Goal: Task Accomplishment & Management: Manage account settings

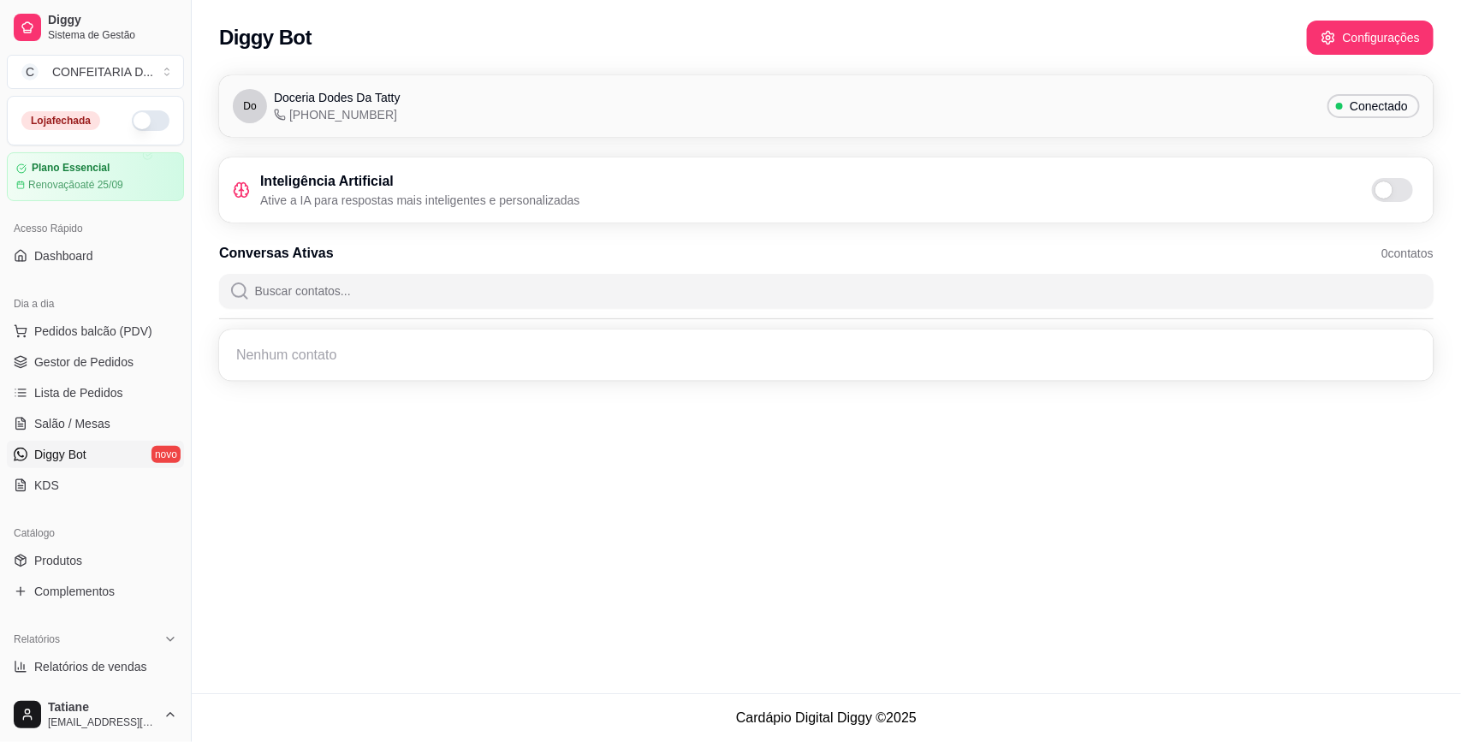
click at [276, 107] on span "[PHONE_NUMBER]" at bounding box center [335, 114] width 123 height 17
click at [288, 110] on span "[PHONE_NUMBER]" at bounding box center [335, 114] width 123 height 17
click at [292, 114] on span "[PHONE_NUMBER]" at bounding box center [335, 114] width 123 height 17
click at [1361, 36] on button "Configurações" at bounding box center [1370, 38] width 127 height 34
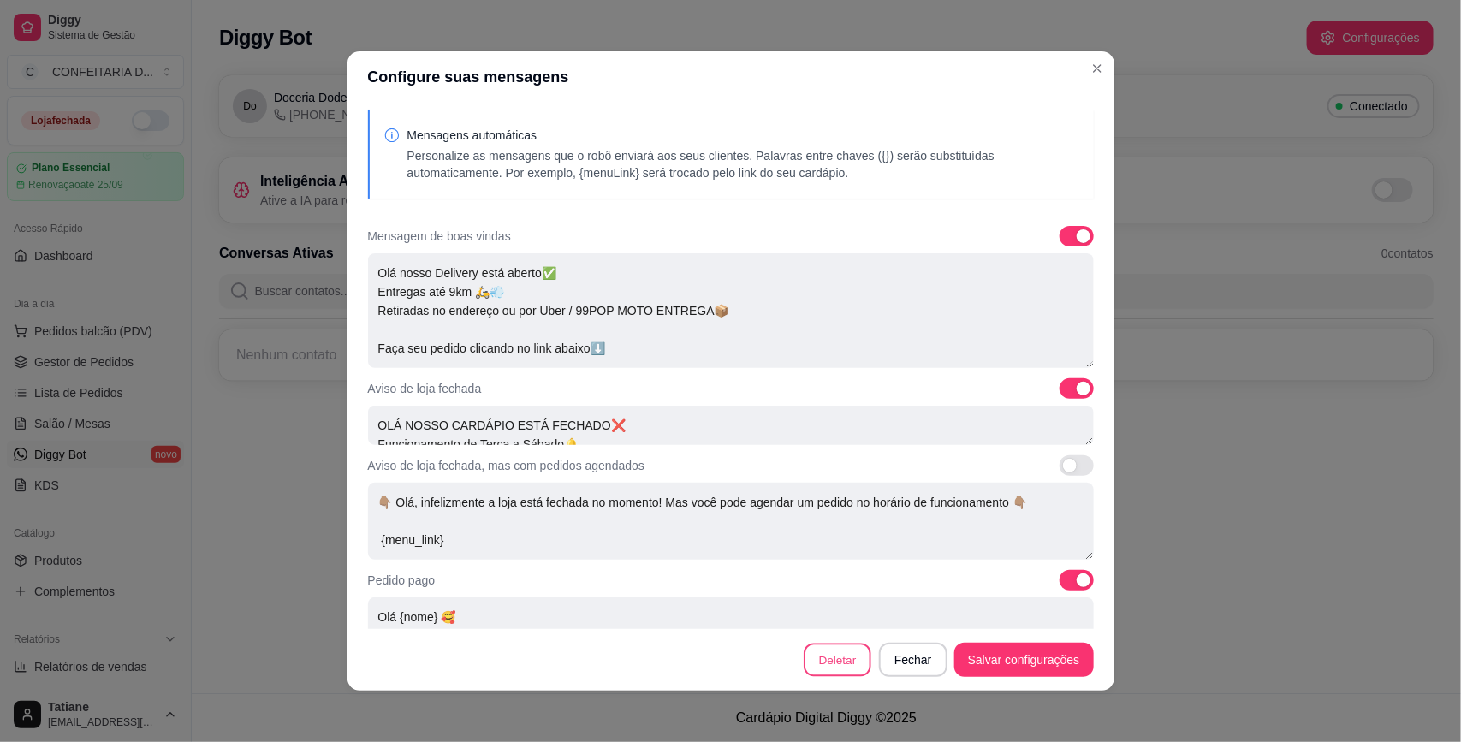
click at [835, 659] on button "Deletar" at bounding box center [838, 660] width 68 height 33
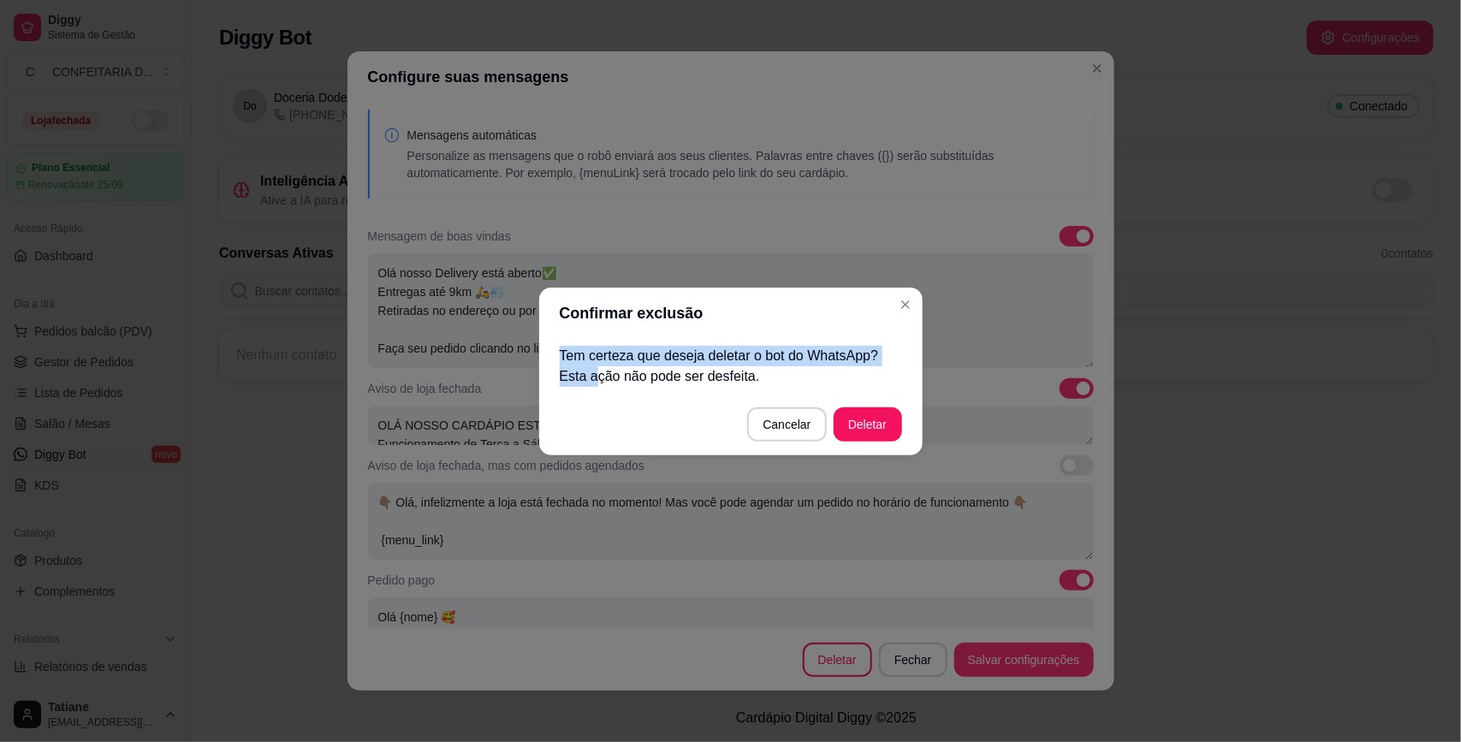
drag, startPoint x: 592, startPoint y: 368, endPoint x: 840, endPoint y: 330, distance: 251.2
click at [840, 330] on section "Confirmar exclusão Tem certeza que deseja deletar o bot do WhatsApp? Esta ação …" at bounding box center [730, 372] width 383 height 168
click at [863, 348] on p "Tem certeza que deseja deletar o bot do WhatsApp? Esta ação não pode ser desfei…" at bounding box center [731, 366] width 342 height 41
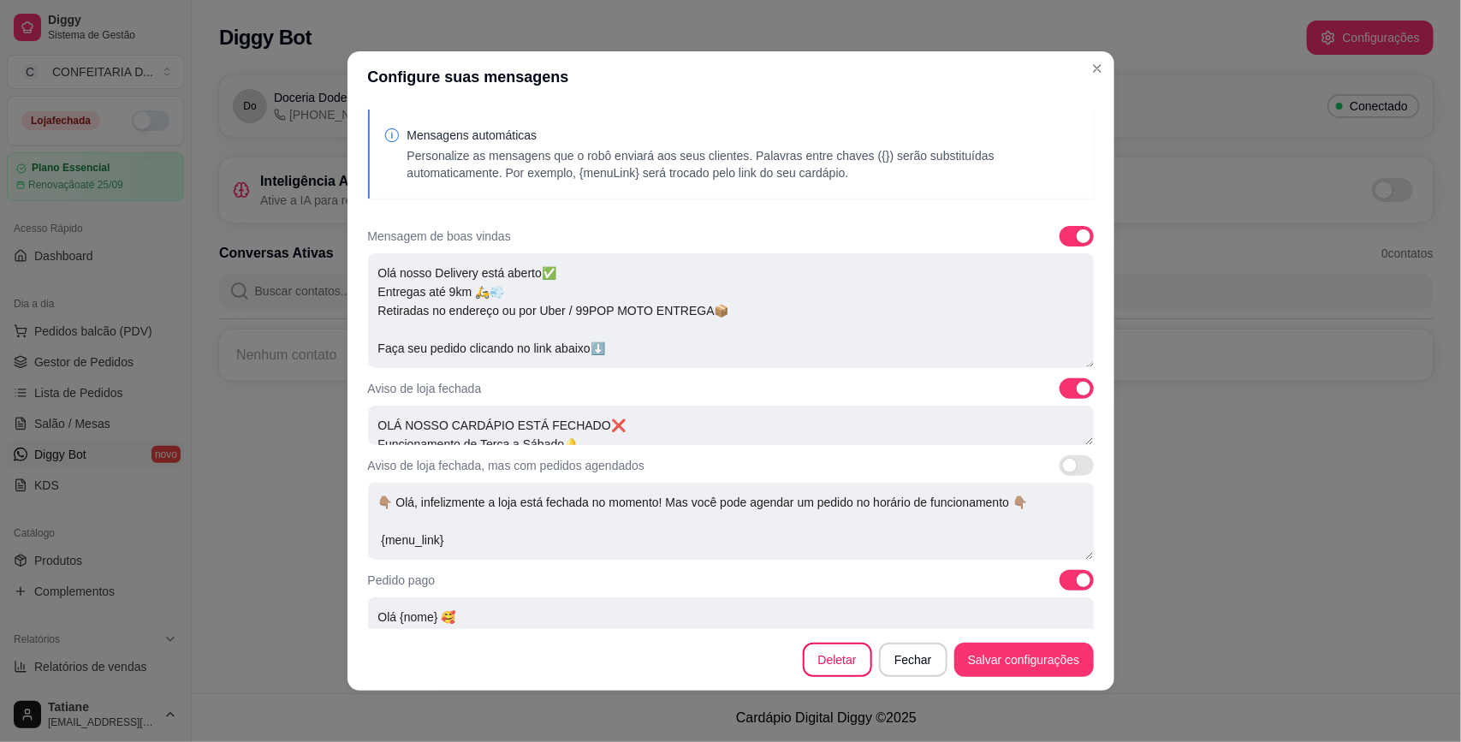
click at [867, 434] on button "Deletar" at bounding box center [867, 423] width 67 height 33
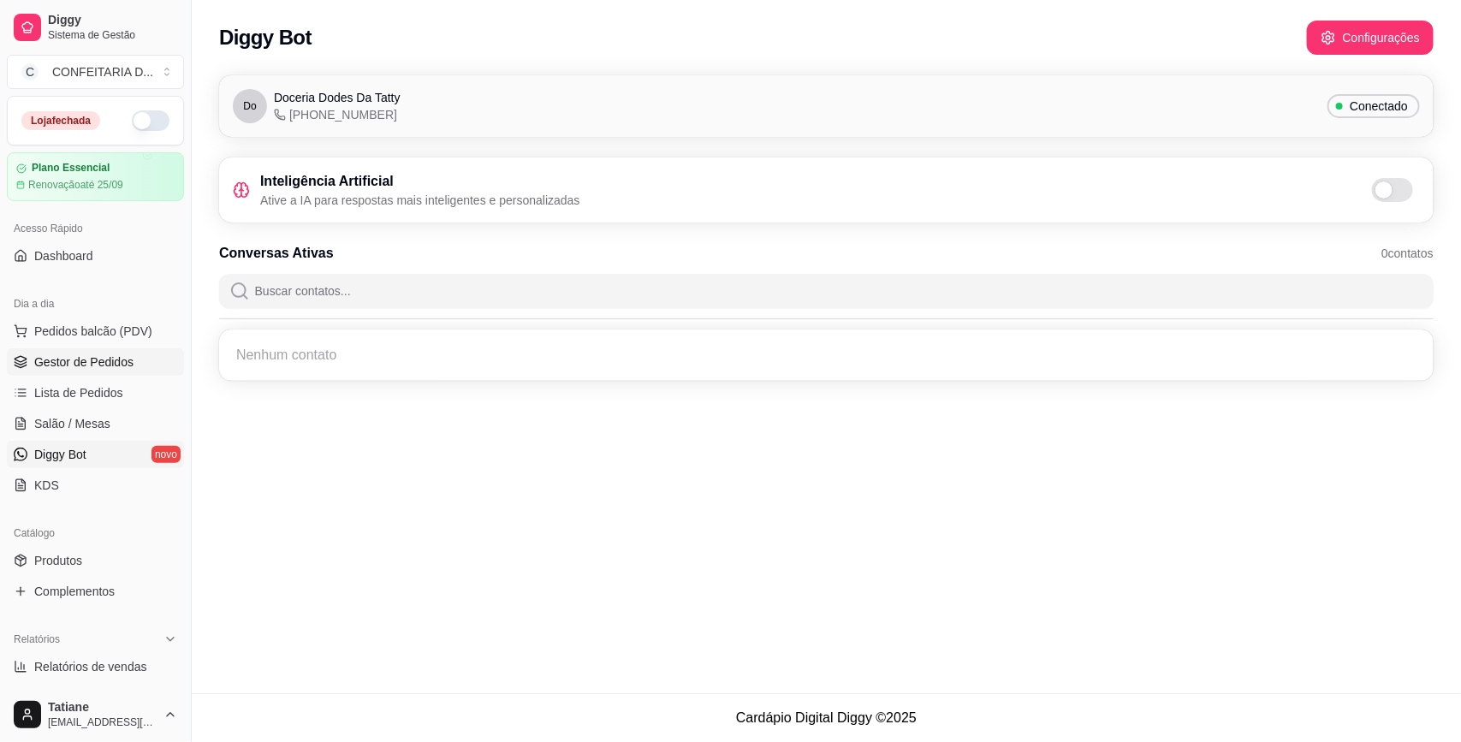
click at [92, 362] on span "Gestor de Pedidos" at bounding box center [83, 361] width 99 height 17
